Goal: Information Seeking & Learning: Learn about a topic

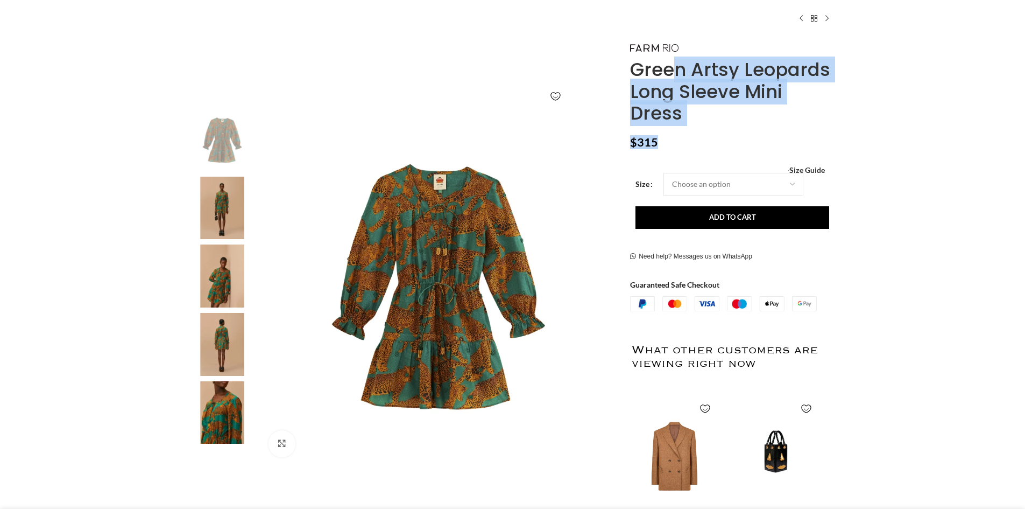
drag, startPoint x: 733, startPoint y: 153, endPoint x: 635, endPoint y: 71, distance: 128.7
click at [635, 71] on div "Green Artsy Leopards Long Sleeve Mini Dress $ 315 Women's clothing size guide W…" at bounding box center [731, 351] width 203 height 620
click at [687, 91] on h1 "Green Artsy Leopards Long Sleeve Mini Dress" at bounding box center [731, 92] width 203 height 66
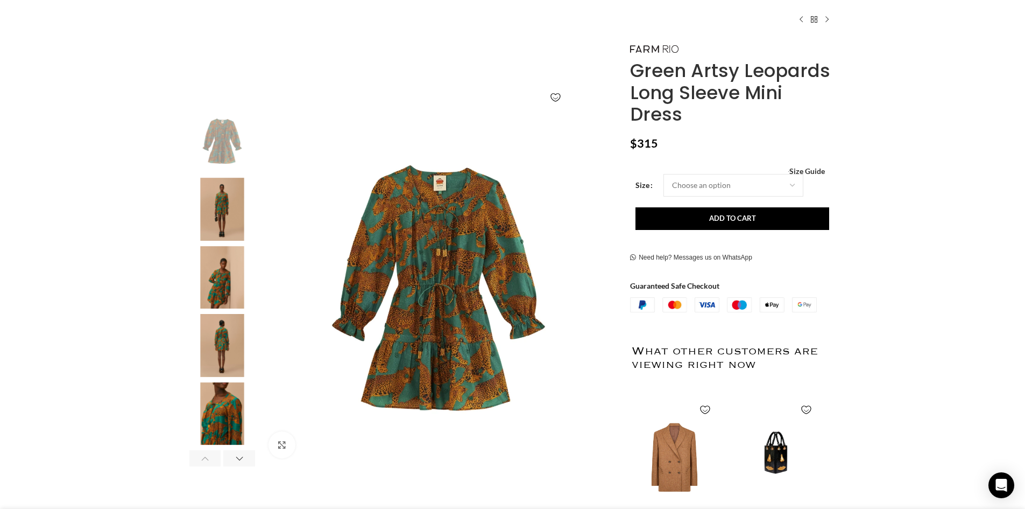
drag, startPoint x: 687, startPoint y: 116, endPoint x: 629, endPoint y: 67, distance: 76.4
click at [629, 67] on div "Green Artsy Leopards Long Sleeve Mini Dress $ 315 Women's clothing size guide W…" at bounding box center [731, 352] width 219 height 620
copy h1 "Green Artsy Leopards Long Sleeve Mini Dress"
click at [211, 226] on img "2 / 6" at bounding box center [222, 209] width 66 height 63
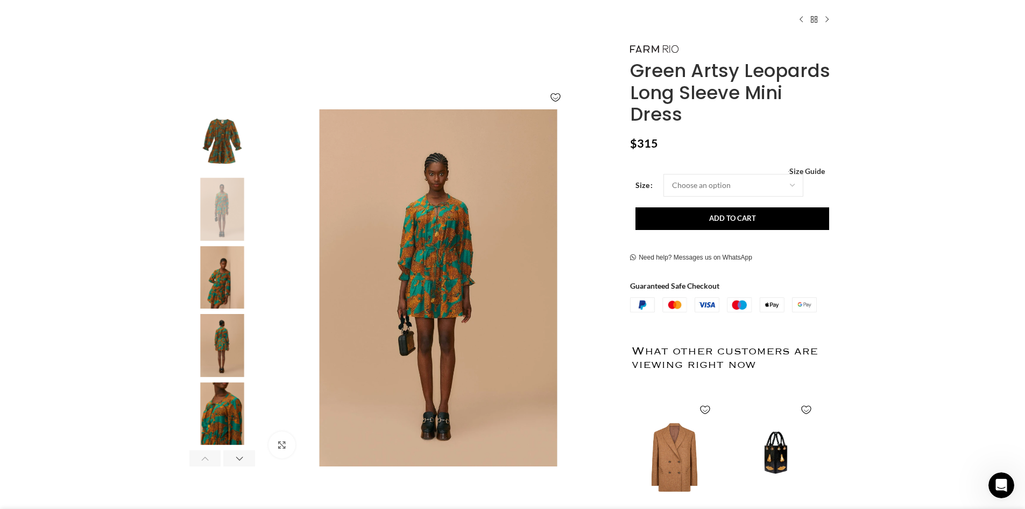
click at [215, 288] on img "3 / 6" at bounding box center [222, 277] width 66 height 63
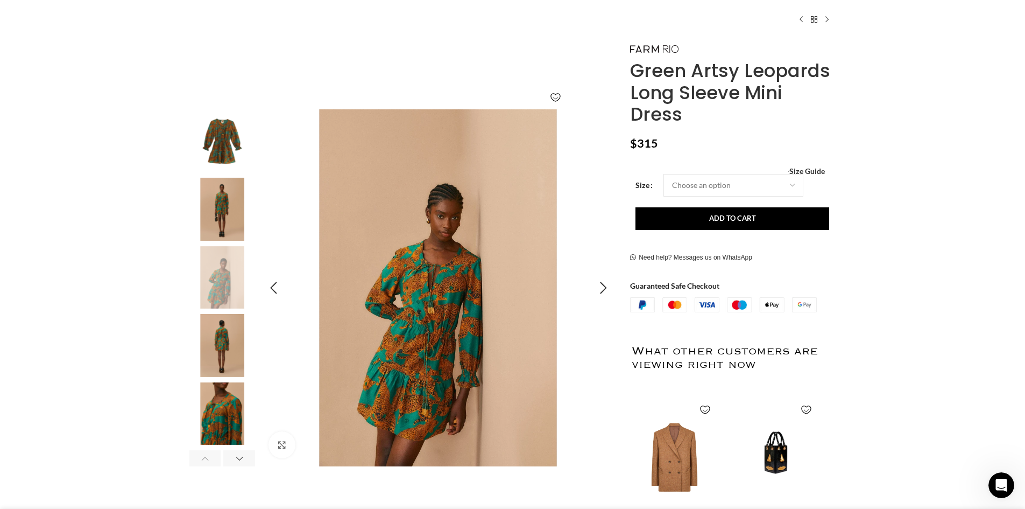
scroll to position [0, 227]
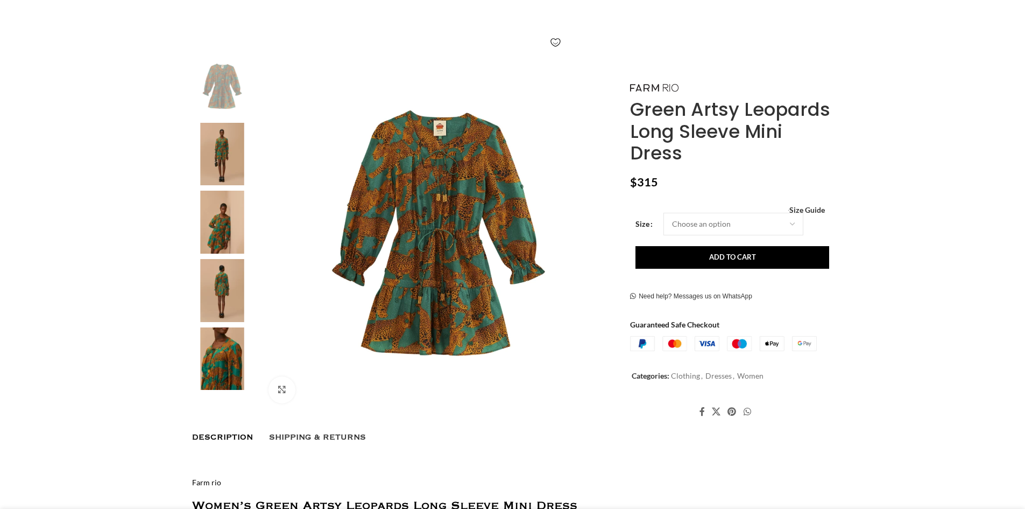
click at [217, 150] on img at bounding box center [222, 154] width 66 height 63
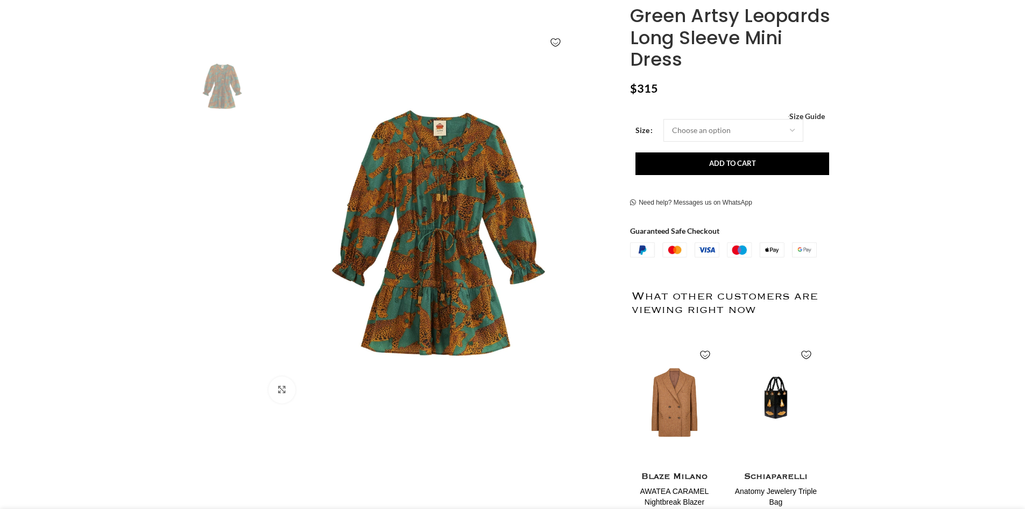
click at [221, 223] on img at bounding box center [222, 222] width 66 height 63
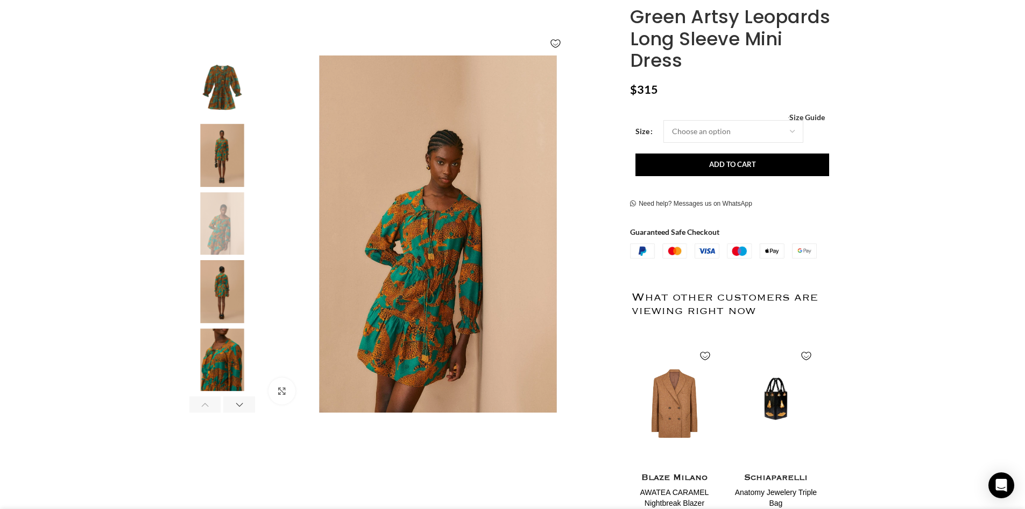
click at [216, 258] on div "3 / 6" at bounding box center [222, 226] width 66 height 68
click at [216, 290] on img "4 / 6" at bounding box center [222, 291] width 66 height 63
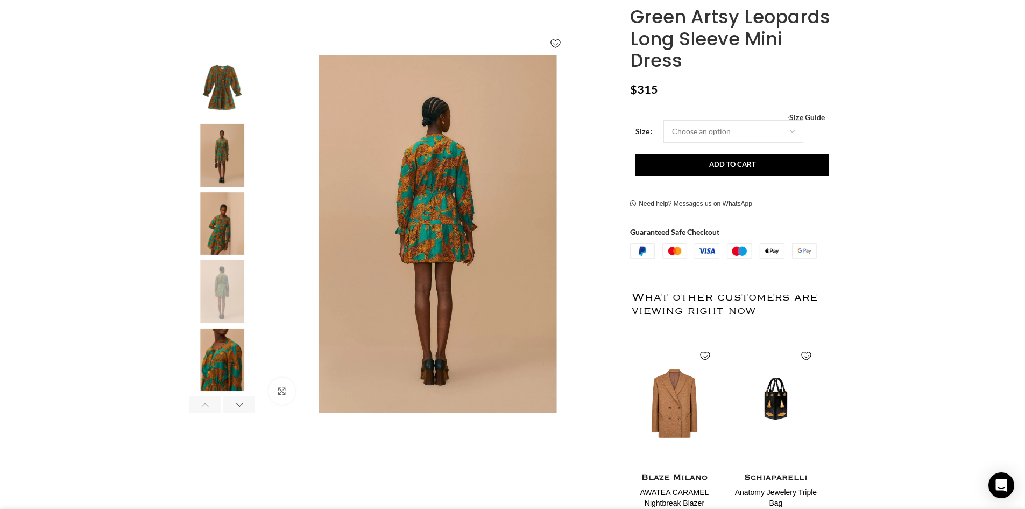
click at [233, 369] on img "5 / 6" at bounding box center [222, 359] width 66 height 63
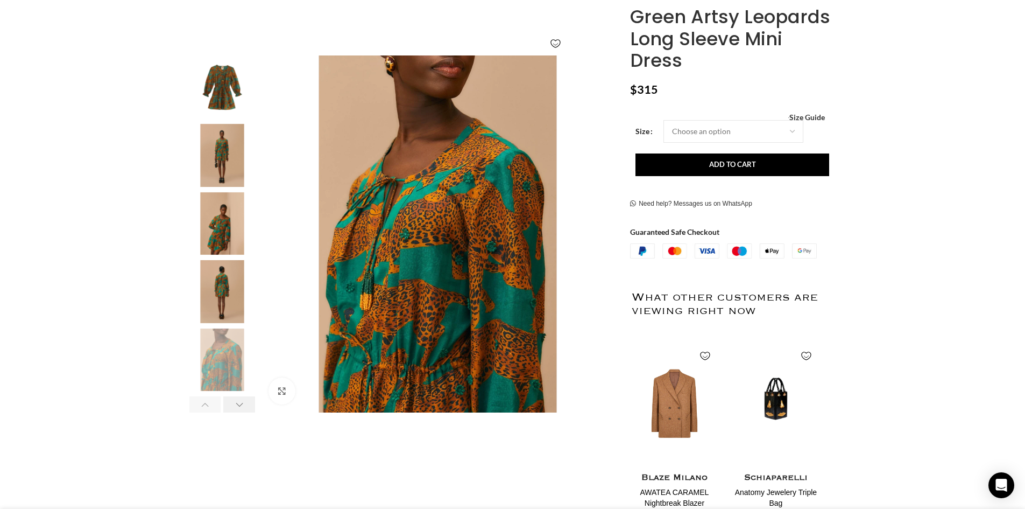
click at [236, 402] on div "Next slide" at bounding box center [239, 404] width 32 height 16
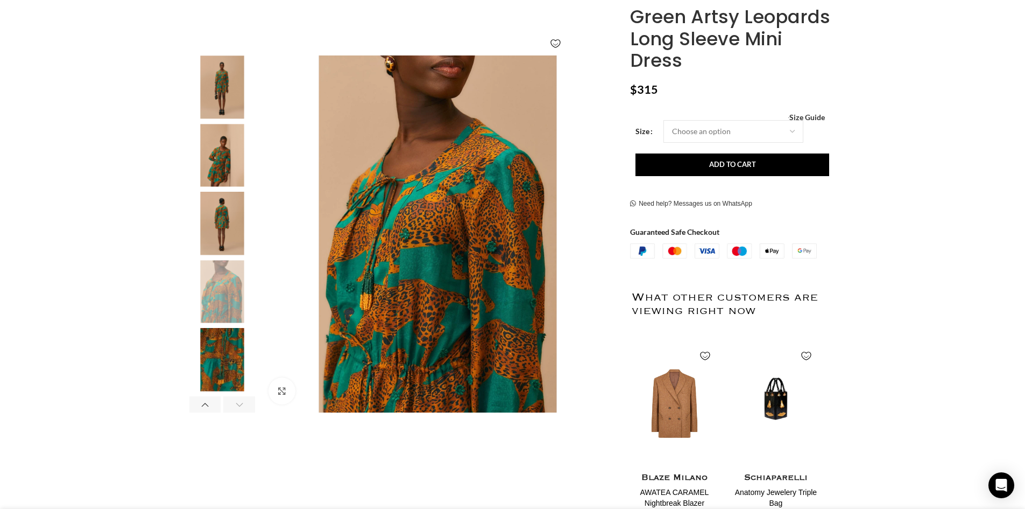
click at [236, 402] on div "Next slide" at bounding box center [239, 404] width 32 height 16
click at [214, 154] on img "3 / 6" at bounding box center [222, 155] width 66 height 63
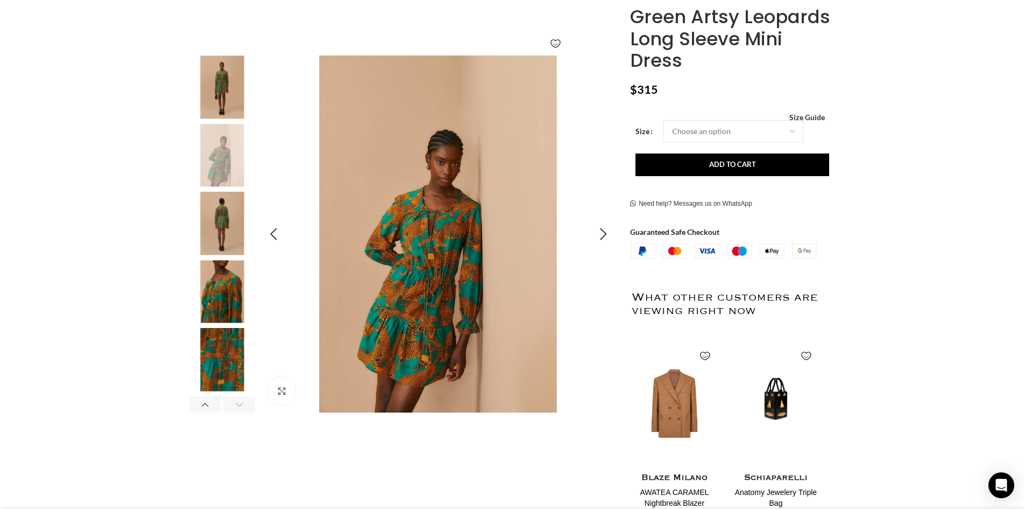
click at [454, 299] on img "3 / 6" at bounding box center [438, 233] width 357 height 357
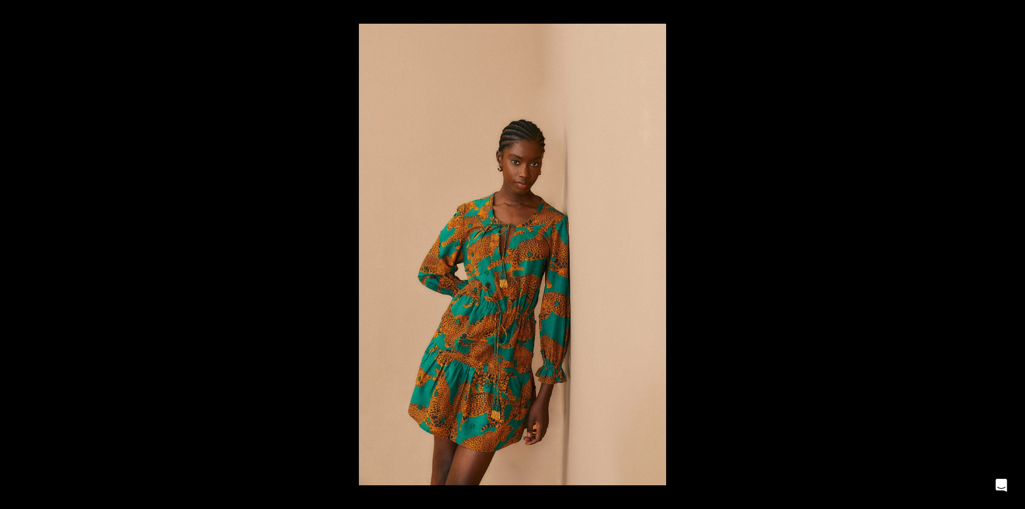
scroll to position [0, 340]
